Goal: Task Accomplishment & Management: Manage account settings

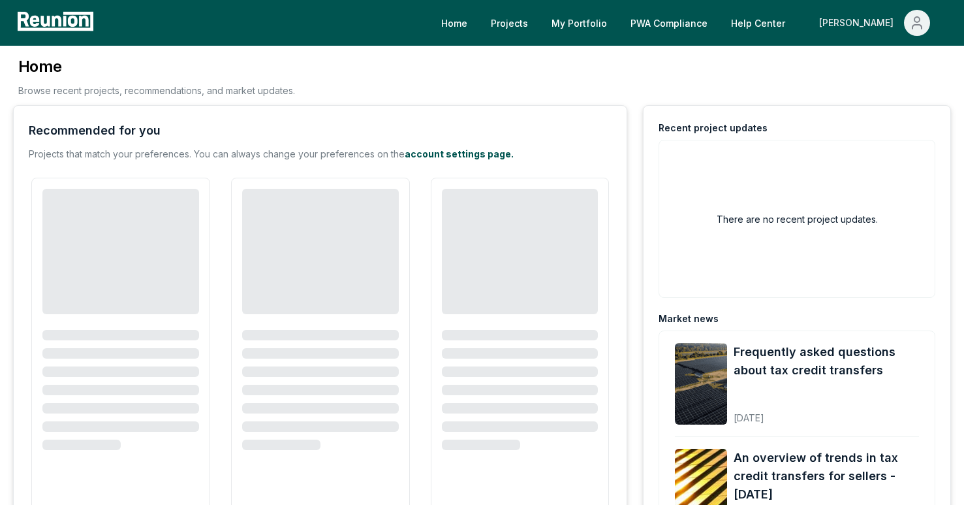
click at [919, 16] on icon "Main" at bounding box center [918, 23] width 16 height 16
click at [881, 77] on p "Admin Portal" at bounding box center [893, 70] width 54 height 16
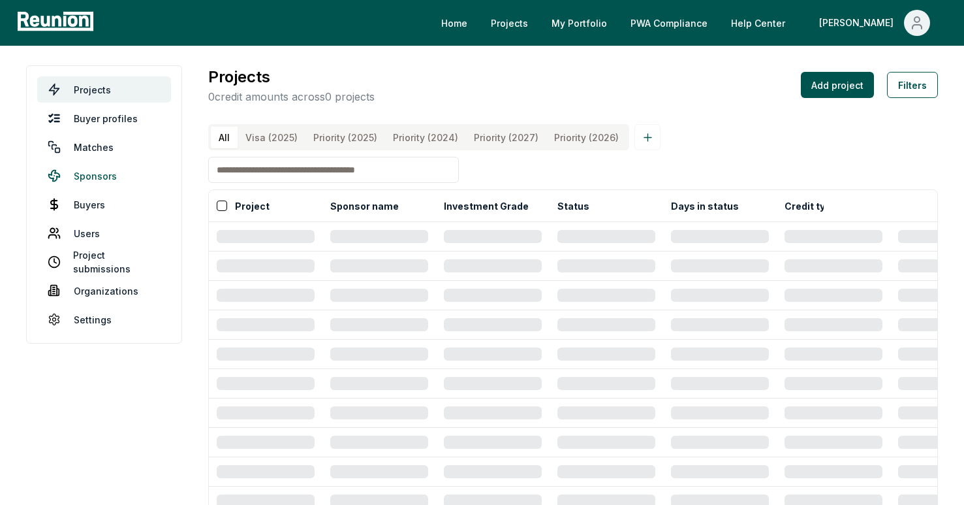
click at [79, 177] on link "Sponsors" at bounding box center [104, 176] width 134 height 26
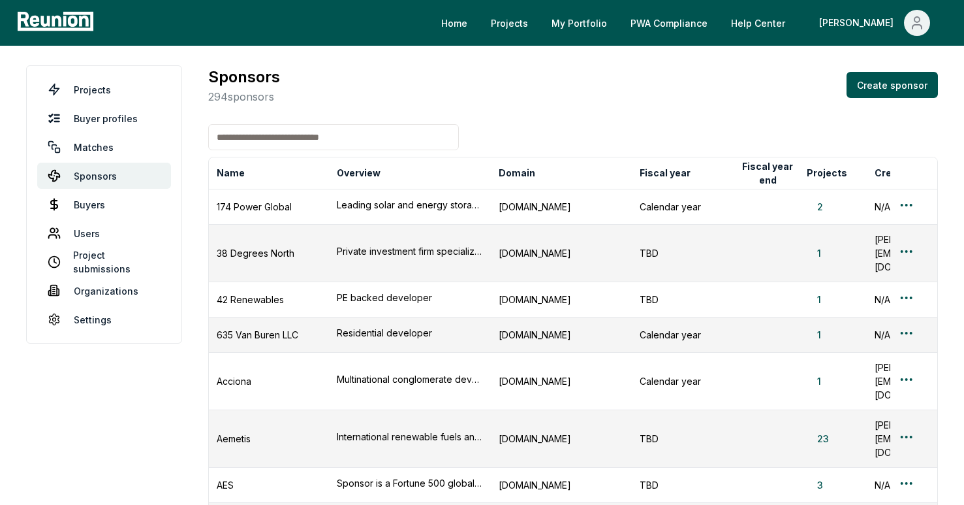
click at [301, 144] on input at bounding box center [333, 137] width 251 height 26
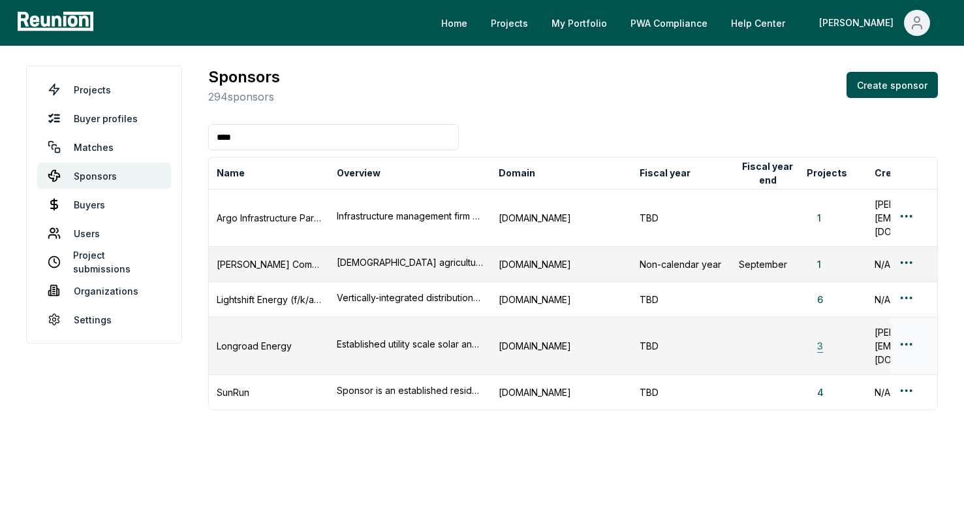
type input "****"
click at [826, 339] on button "3" at bounding box center [820, 346] width 27 height 14
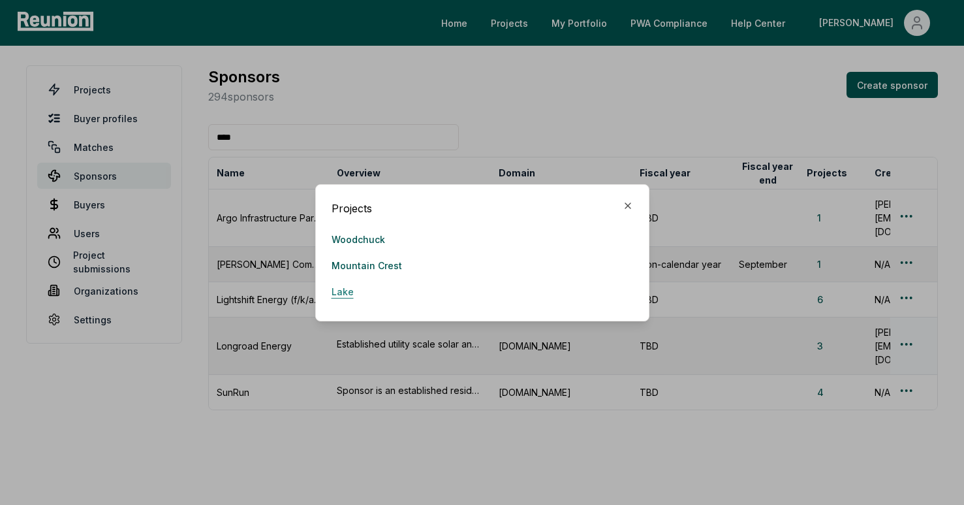
click at [337, 297] on link "Lake" at bounding box center [343, 292] width 22 height 26
click at [343, 266] on link "Mountain Crest" at bounding box center [367, 266] width 71 height 26
click at [632, 199] on div "Projects Woodchuck Mountain Crest Lake Close" at bounding box center [482, 252] width 334 height 137
click at [630, 203] on icon "button" at bounding box center [628, 205] width 5 height 5
